Goal: Task Accomplishment & Management: Use online tool/utility

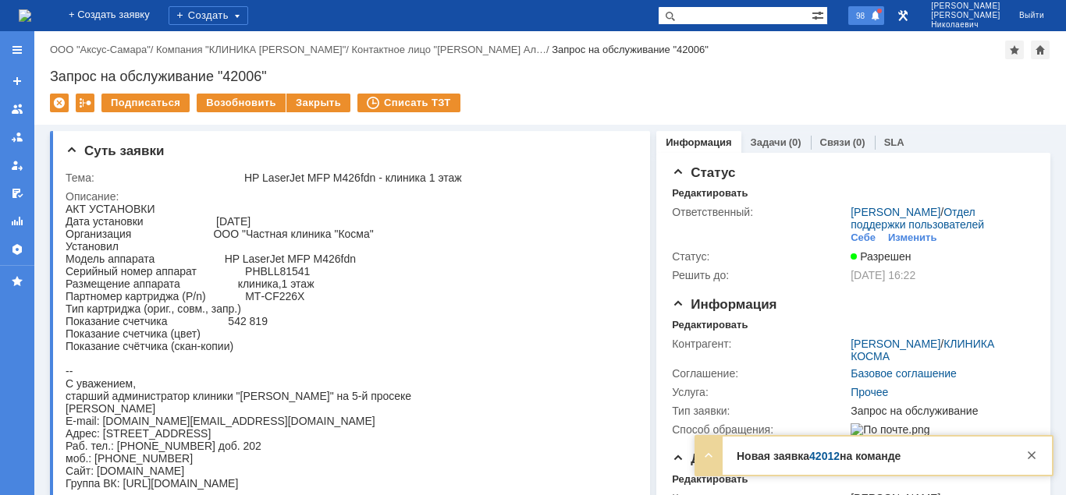
click at [884, 17] on div "98" at bounding box center [866, 15] width 36 height 19
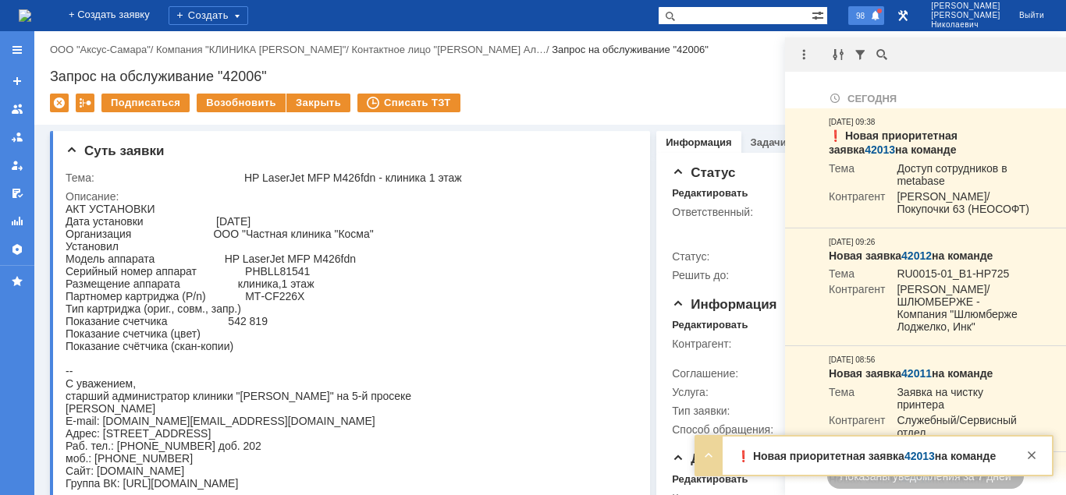
click at [881, 16] on span at bounding box center [875, 16] width 11 height 12
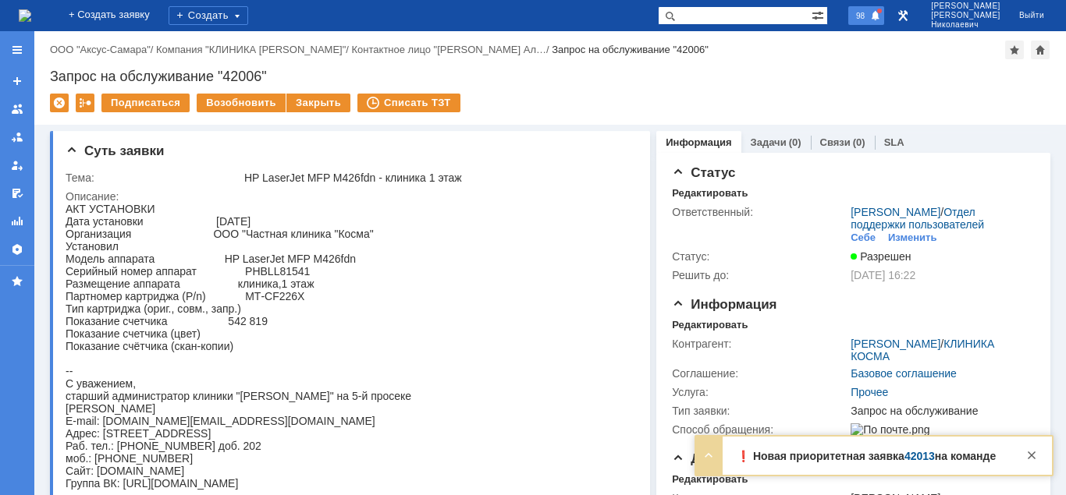
click at [869, 20] on span "98" at bounding box center [860, 15] width 18 height 11
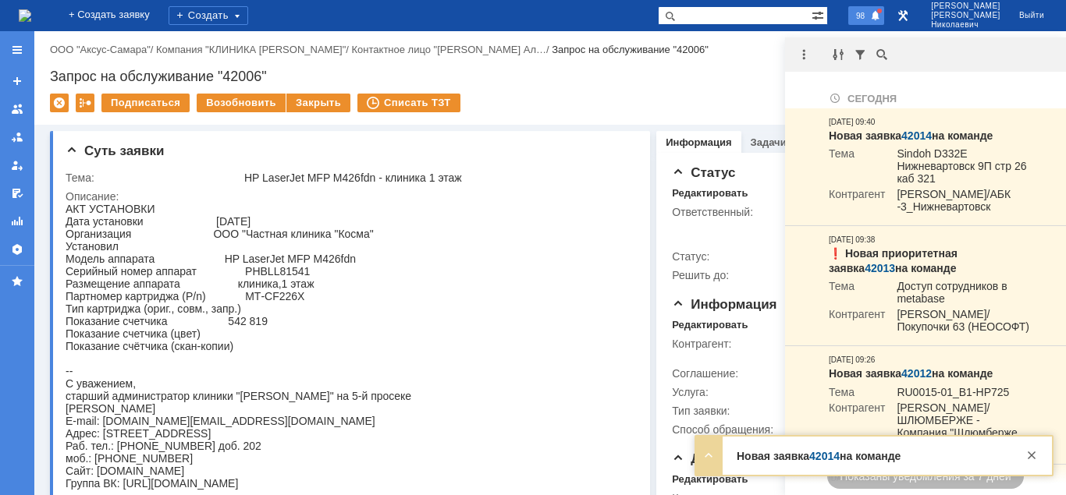
drag, startPoint x: 891, startPoint y: 11, endPoint x: 811, endPoint y: 46, distance: 87.0
click at [881, 12] on span at bounding box center [875, 16] width 11 height 12
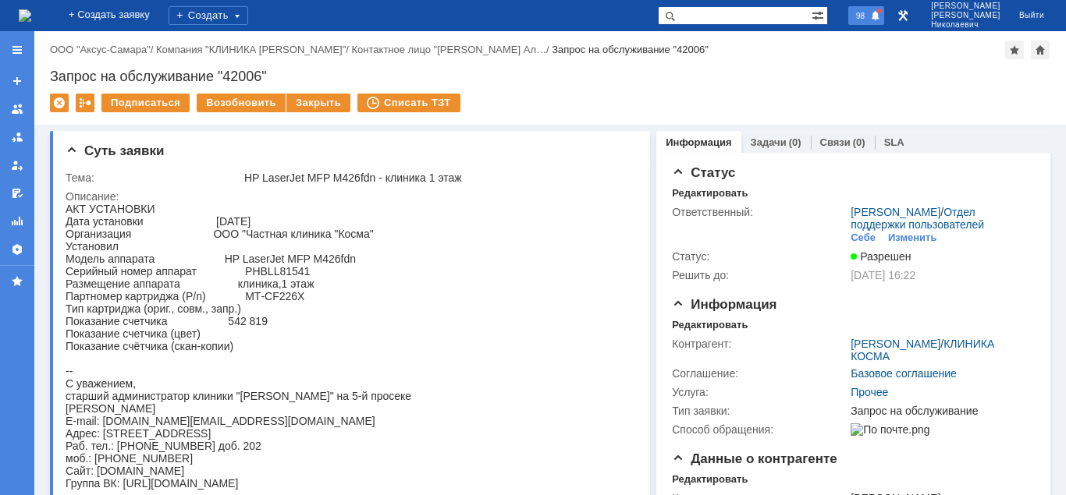
click at [881, 12] on span at bounding box center [875, 16] width 11 height 12
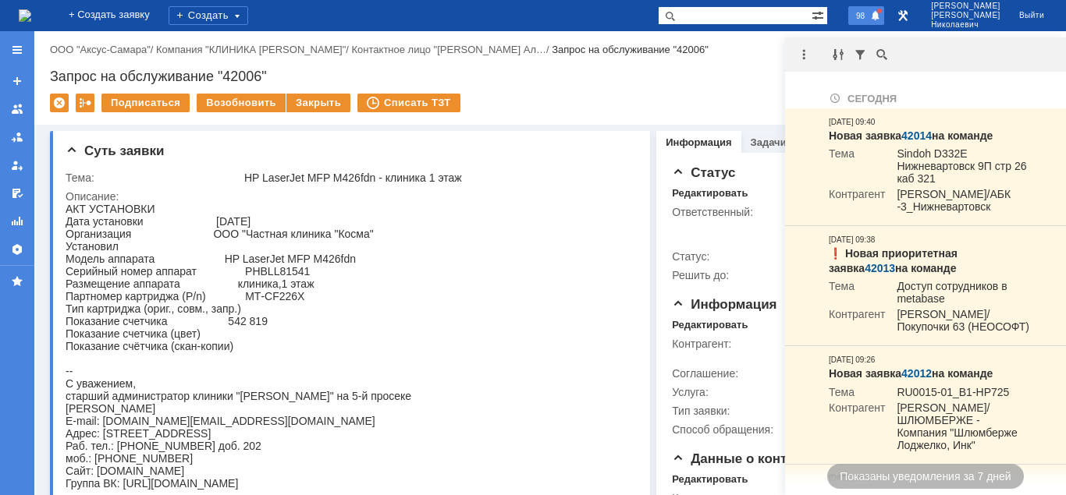
click at [869, 20] on span "98" at bounding box center [860, 15] width 18 height 11
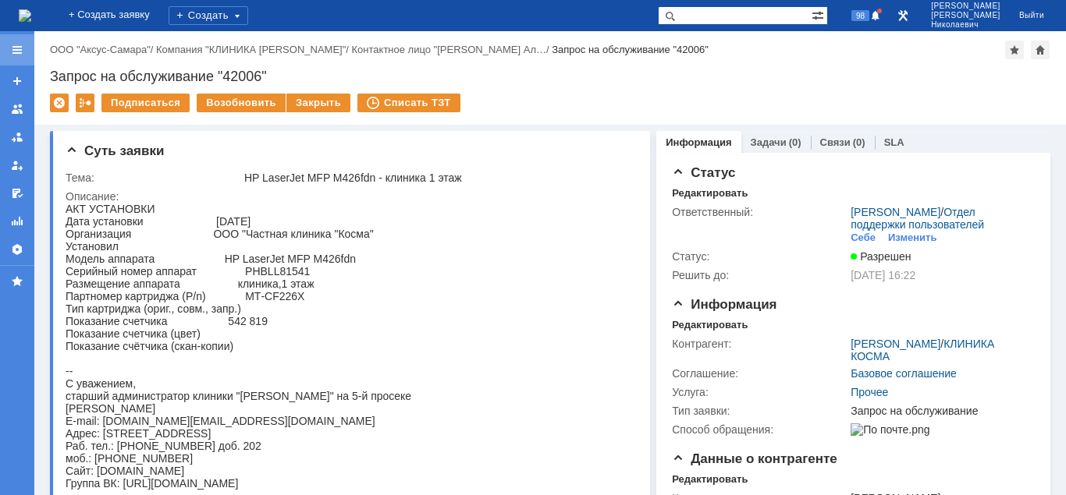
click at [16, 51] on div at bounding box center [17, 50] width 12 height 12
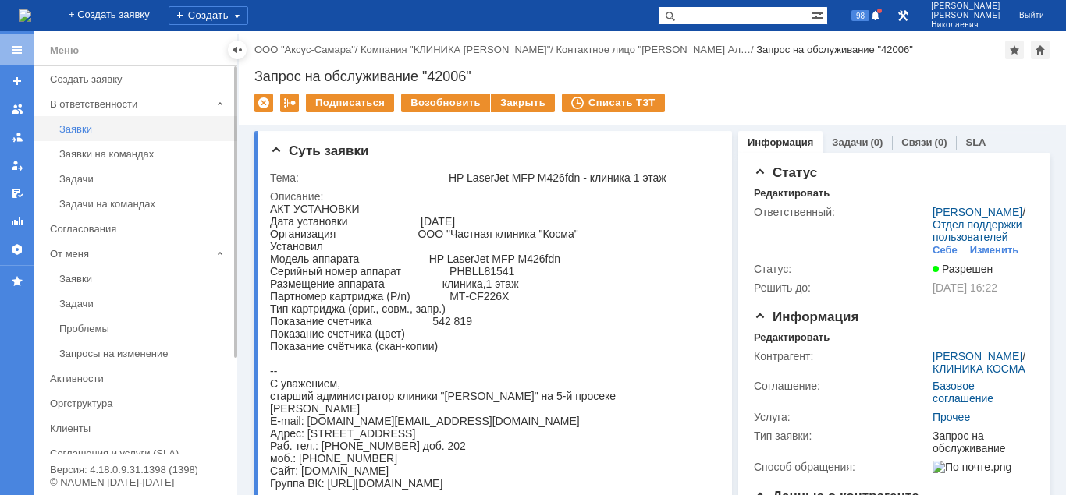
click at [80, 134] on div "Заявки" at bounding box center [143, 129] width 169 height 12
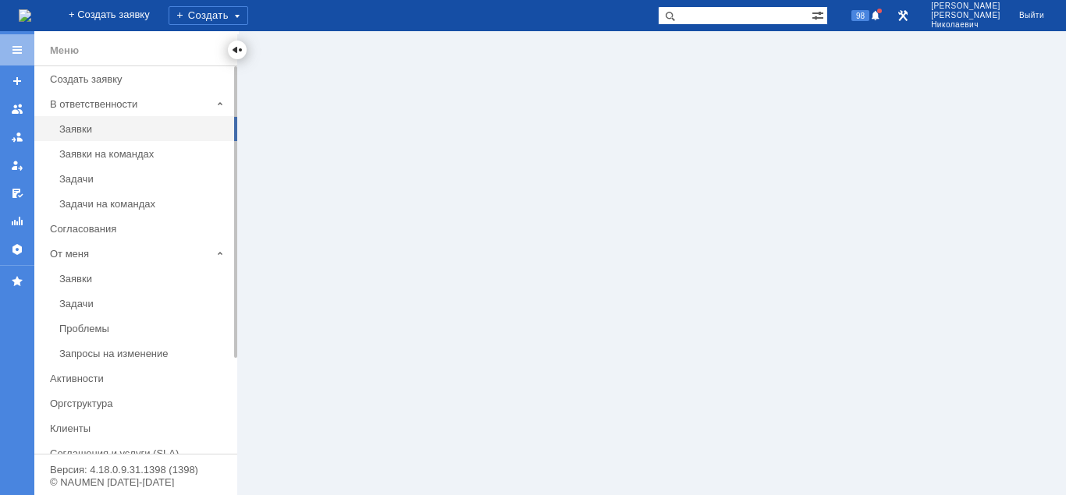
click at [234, 52] on div at bounding box center [237, 50] width 12 height 12
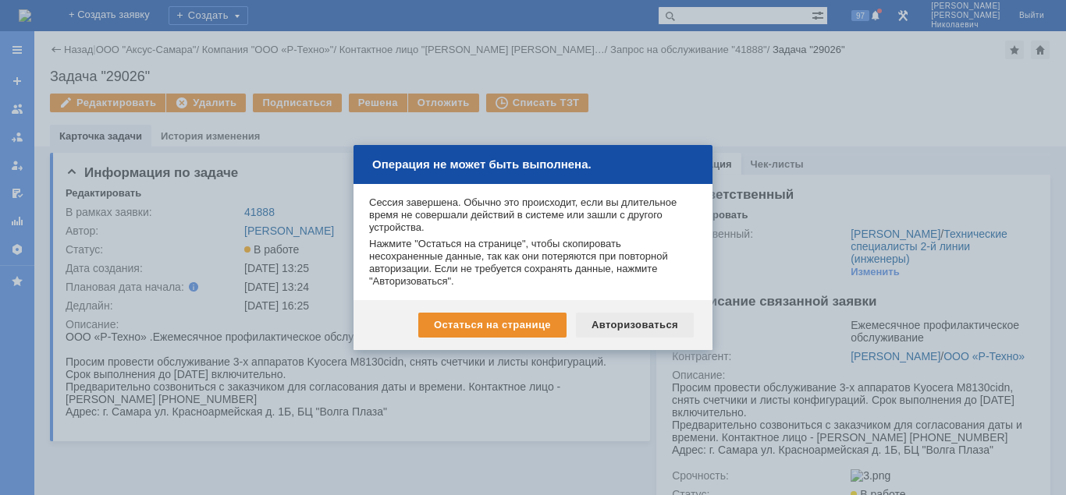
click at [613, 324] on div "Авторизоваться" at bounding box center [635, 325] width 118 height 25
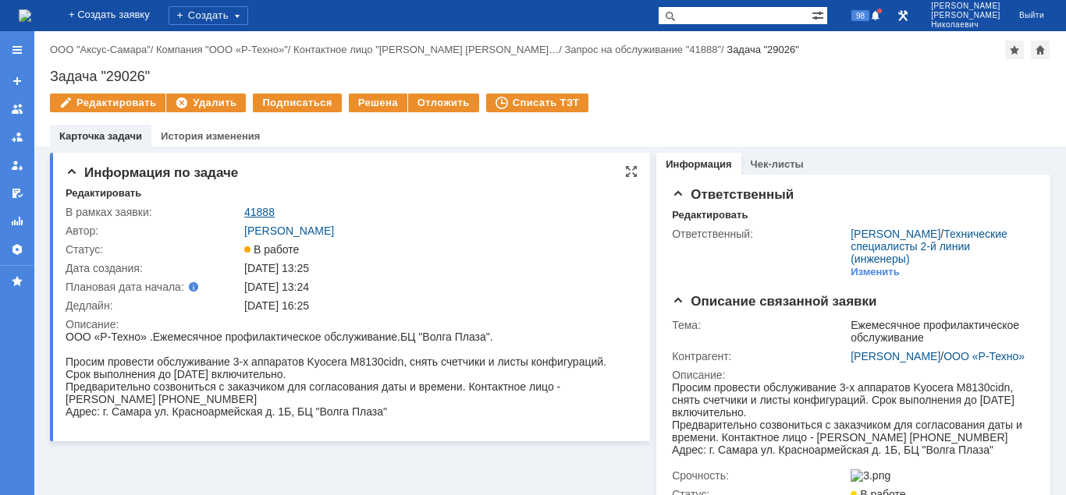
click at [260, 213] on link "41888" at bounding box center [259, 212] width 30 height 12
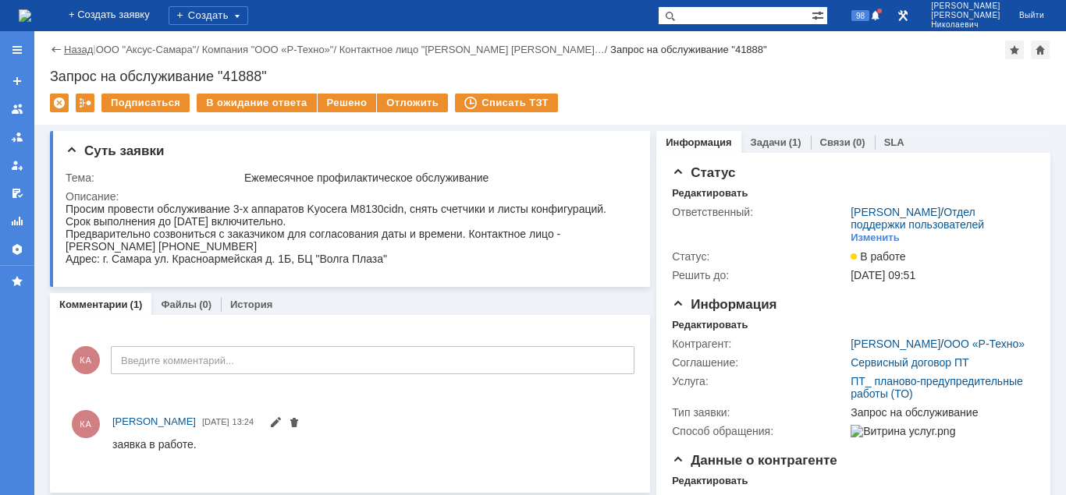
click at [85, 51] on link "Назад" at bounding box center [78, 50] width 29 height 12
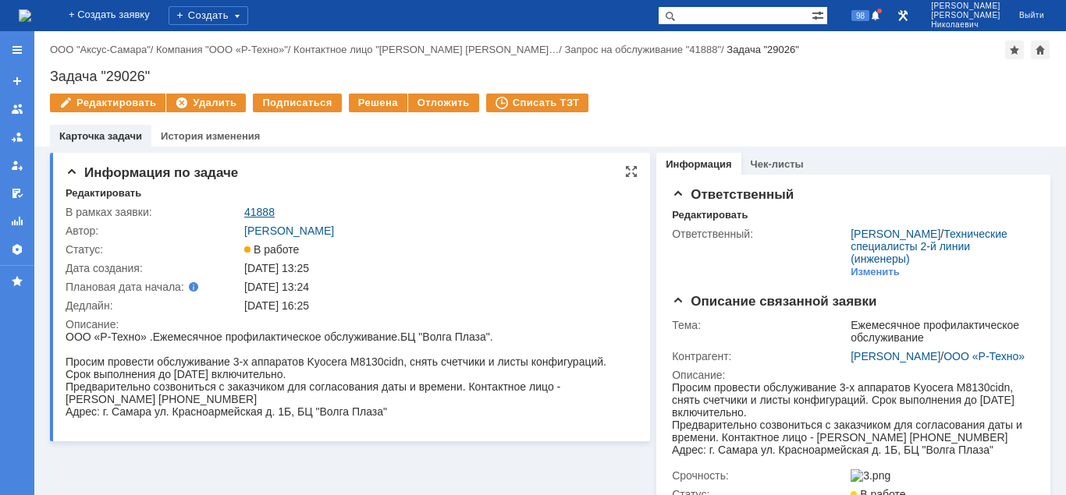
click at [262, 209] on link "41888" at bounding box center [259, 212] width 30 height 12
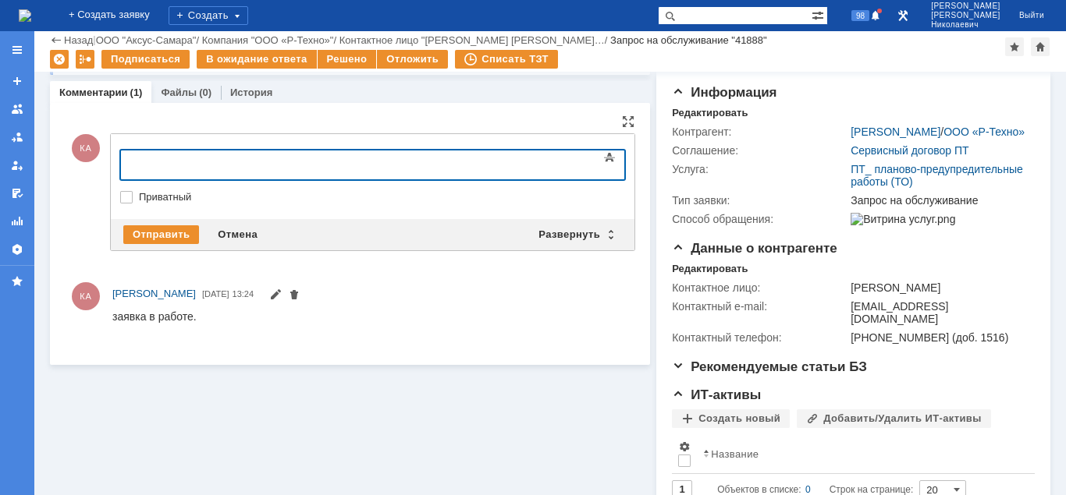
click at [147, 172] on body at bounding box center [247, 164] width 234 height 27
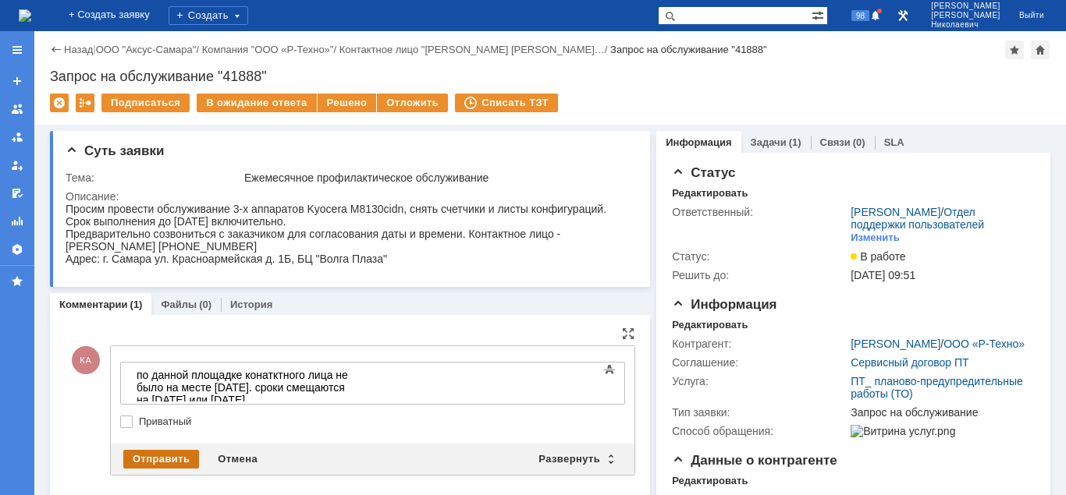
click at [165, 459] on div "Отправить" at bounding box center [161, 459] width 76 height 19
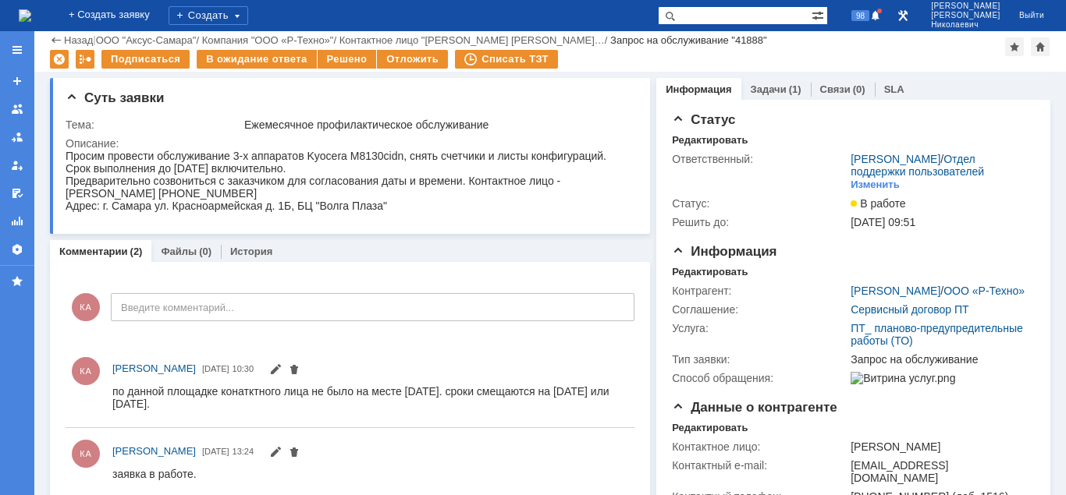
scroll to position [239, 0]
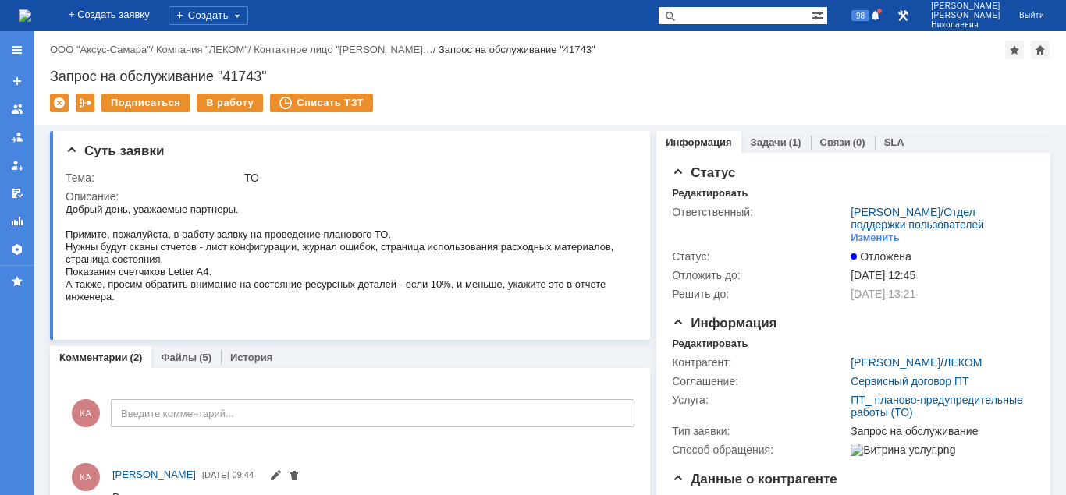
click at [776, 140] on link "Задачи" at bounding box center [768, 143] width 36 height 12
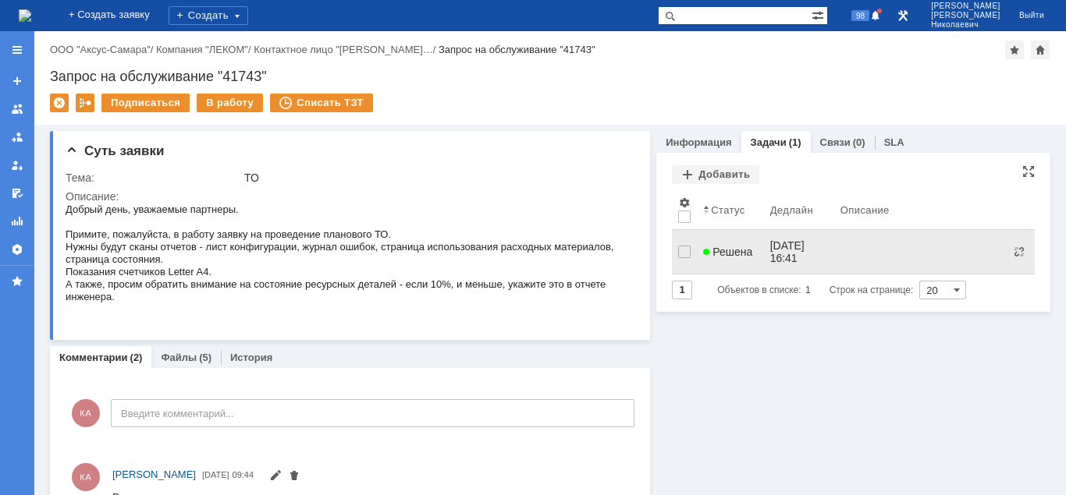
click at [729, 246] on span "Решена" at bounding box center [727, 252] width 49 height 12
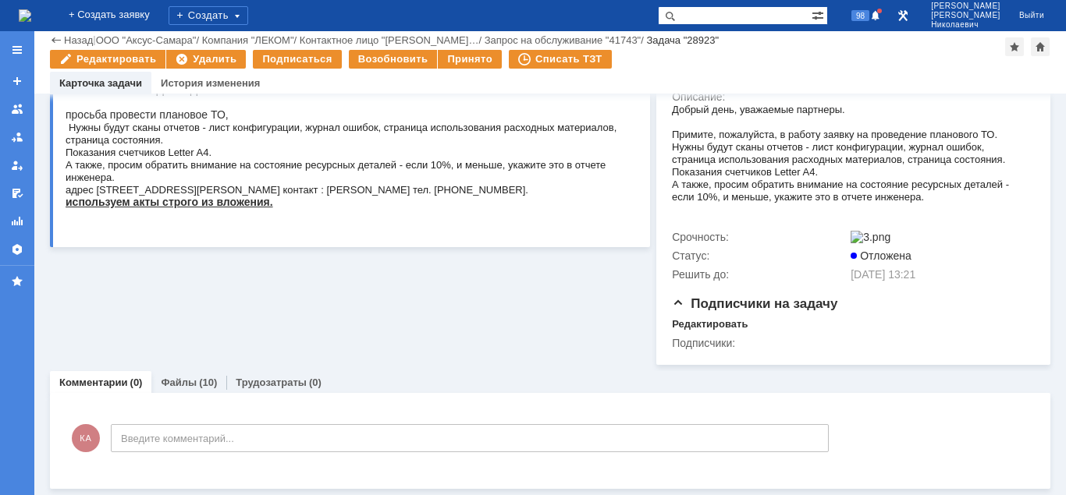
scroll to position [219, 0]
click at [186, 380] on link "Файлы" at bounding box center [179, 383] width 36 height 12
